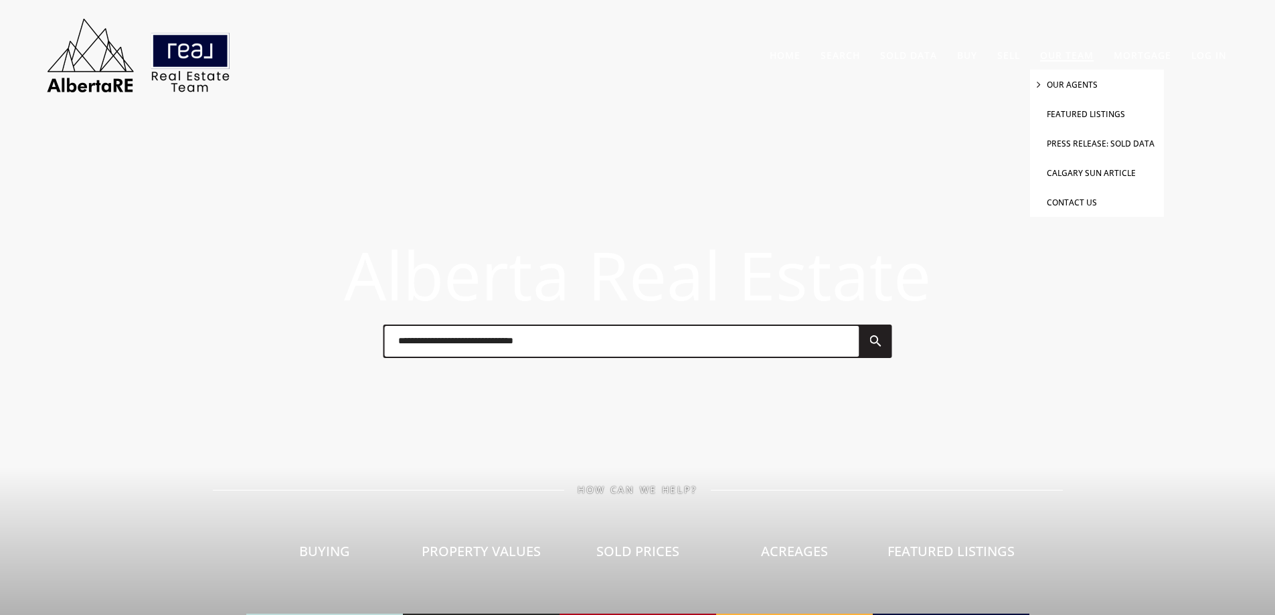
click at [1072, 82] on link "Our Agents" at bounding box center [1072, 84] width 51 height 11
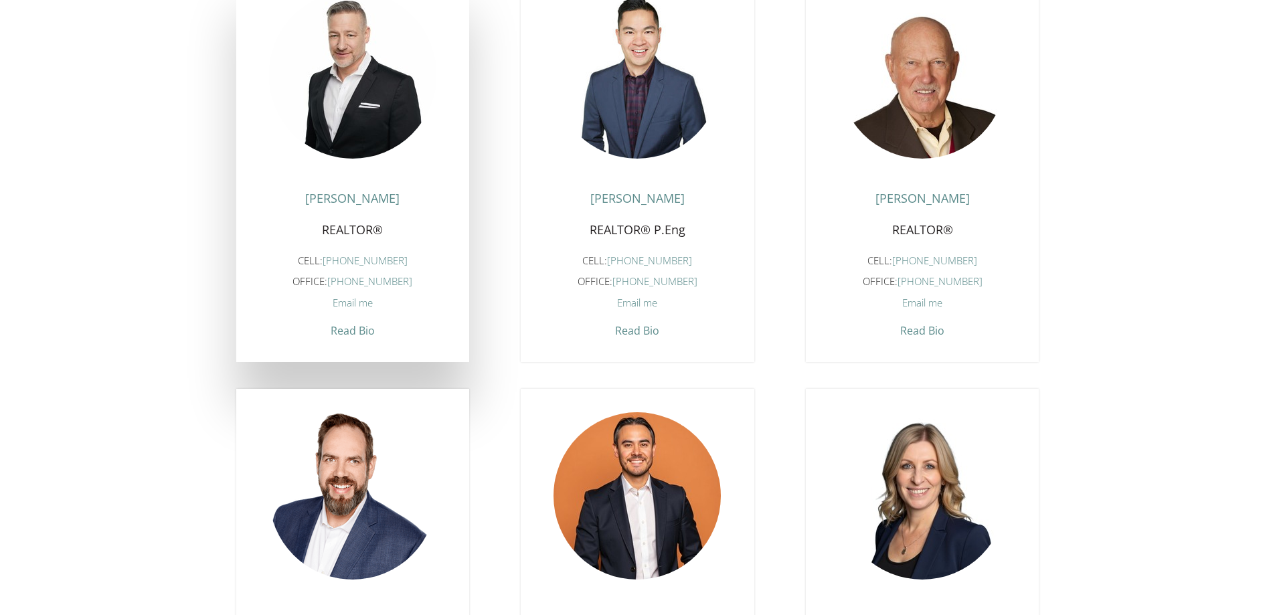
click at [350, 309] on span "Email me" at bounding box center [353, 302] width 40 height 13
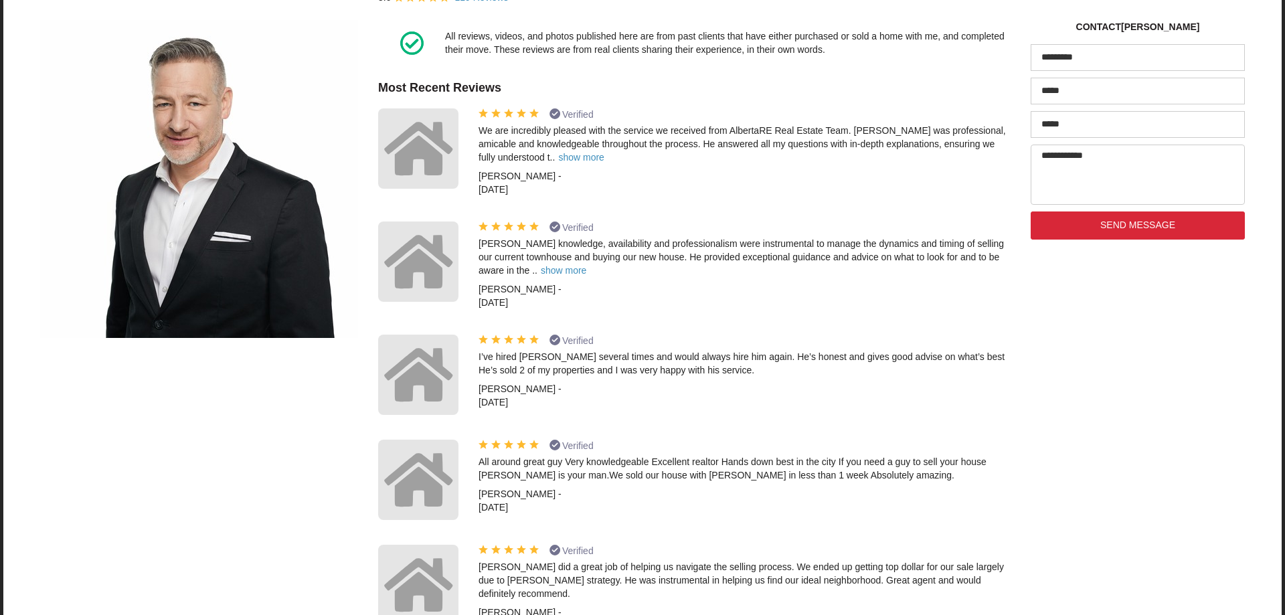
scroll to position [1139, 0]
